Goal: Task Accomplishment & Management: Complete application form

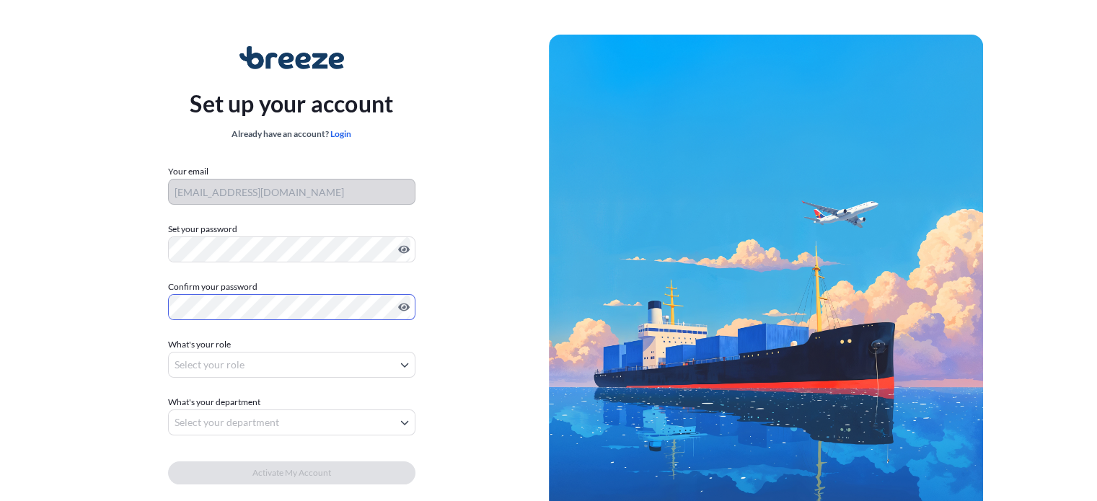
click at [205, 357] on body "Set up your account Already have an account? Login Your email [EMAIL_ADDRESS][D…" at bounding box center [548, 288] width 1097 height 577
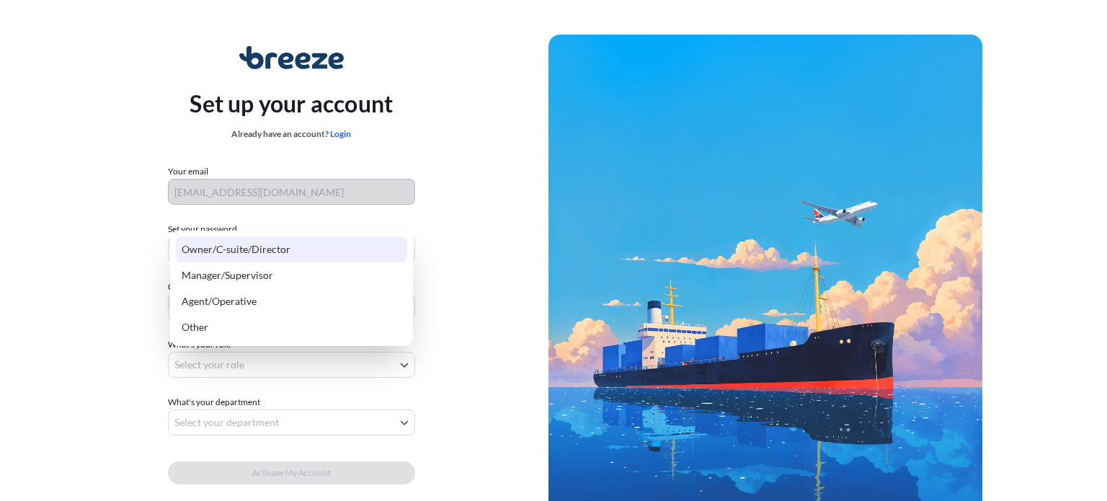
click at [215, 253] on div "Owner/C-suite/Director" at bounding box center [291, 249] width 231 height 26
select select "owner/c-suite/director"
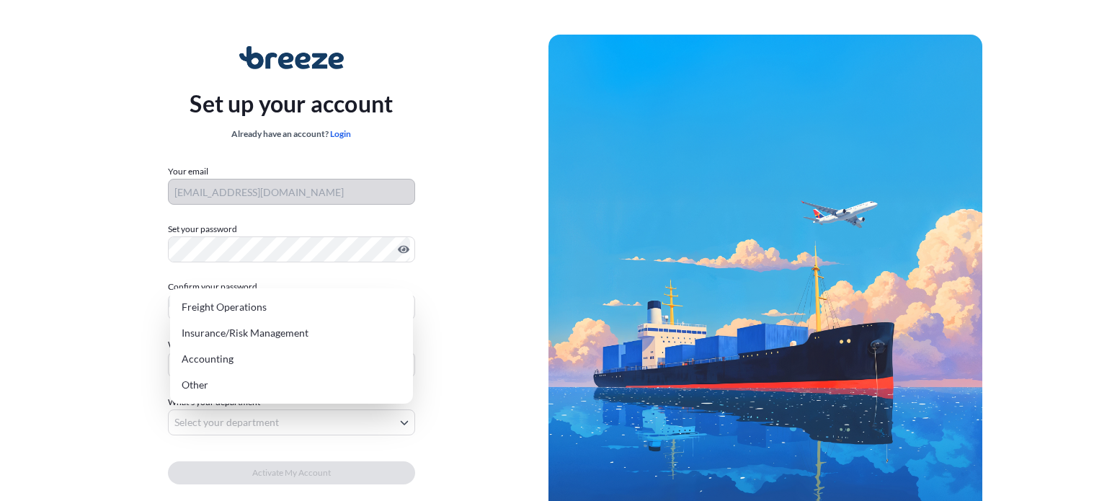
click at [277, 412] on body "Set up your account Already have an account? Login Your email [EMAIL_ADDRESS][D…" at bounding box center [548, 288] width 1097 height 577
click at [249, 307] on div "Freight Operations" at bounding box center [291, 307] width 231 height 26
select select "freight operations"
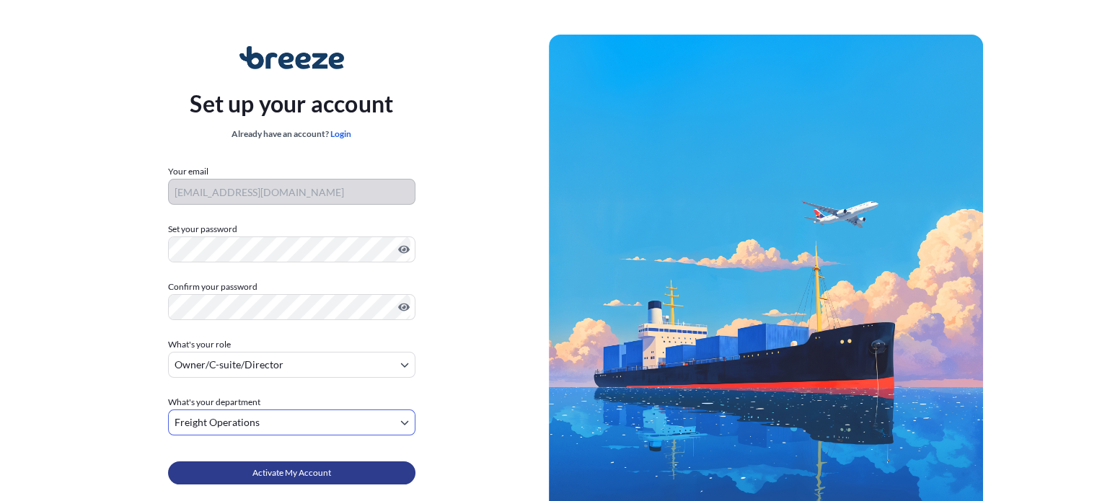
click at [286, 476] on span "Activate My Account" at bounding box center [291, 473] width 79 height 14
